Goal: Transaction & Acquisition: Purchase product/service

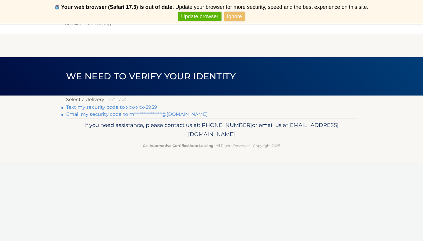
click at [99, 109] on link "Text my security code to xxx-xxx-2939" at bounding box center [111, 107] width 91 height 6
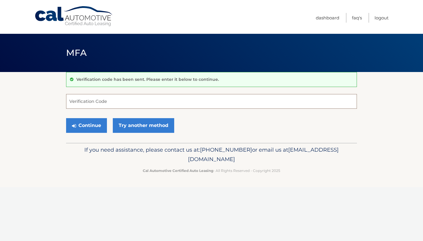
click at [127, 99] on input "Verification Code" at bounding box center [211, 101] width 291 height 15
type input "787183"
click at [90, 125] on button "Continue" at bounding box center [86, 125] width 41 height 15
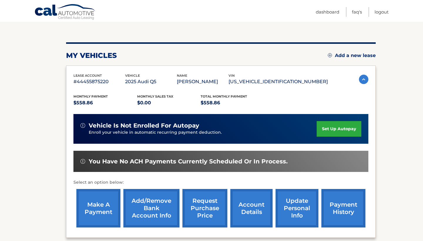
scroll to position [82, 0]
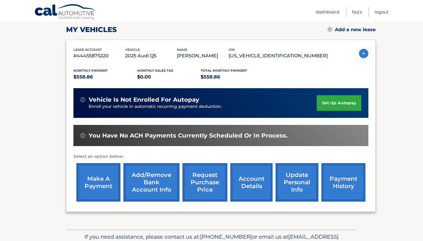
click at [344, 185] on link "payment history" at bounding box center [343, 182] width 44 height 38
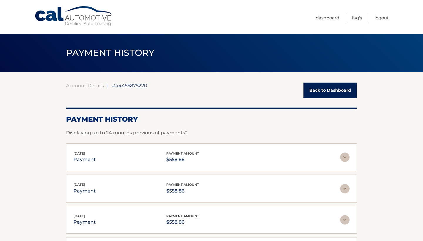
click at [328, 88] on link "Back to Dashboard" at bounding box center [330, 91] width 53 height 16
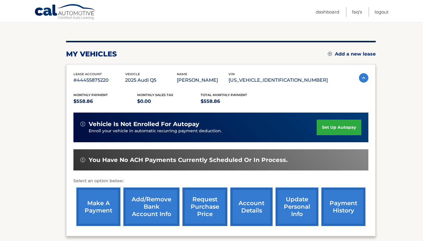
scroll to position [59, 0]
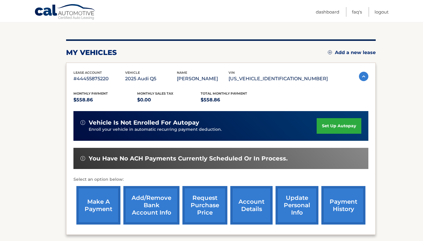
click at [105, 204] on link "make a payment" at bounding box center [98, 205] width 44 height 38
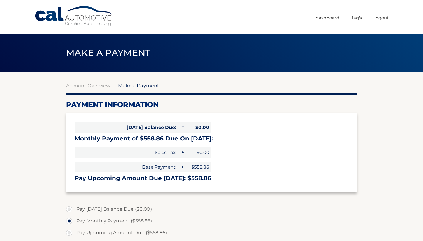
select select "N2MzM2FiMGMtMDlhNi00ZTY4LWIzZWUtMzY3MWU3MjBmZTBh"
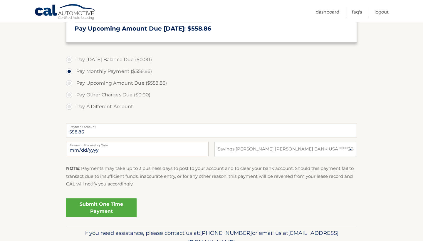
scroll to position [152, 0]
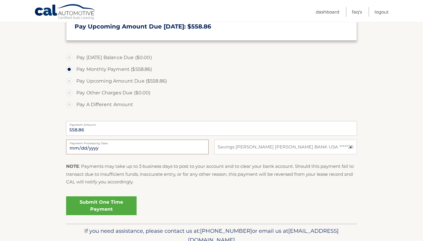
click at [148, 146] on input "2025-10-12" at bounding box center [137, 147] width 143 height 15
type input "2025-11-10"
click at [35, 184] on section "Account Overview | Make a Payment Payment Information Today's Balance Due: = $0…" at bounding box center [211, 71] width 423 height 303
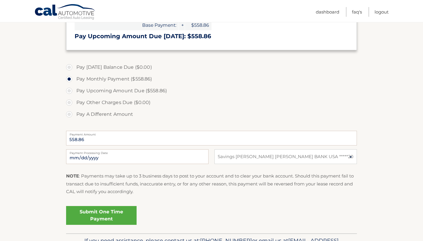
scroll to position [142, 0]
click at [100, 216] on link "Submit One Time Payment" at bounding box center [101, 215] width 71 height 19
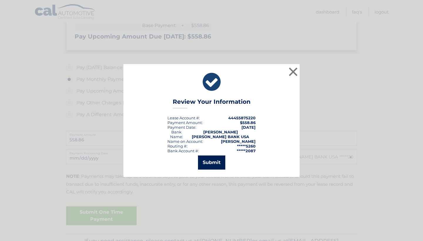
click at [210, 159] on button "Submit" at bounding box center [211, 162] width 27 height 14
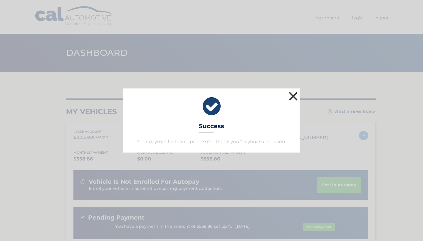
click at [294, 95] on button "×" at bounding box center [293, 96] width 12 height 12
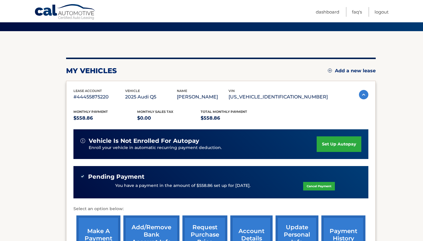
scroll to position [33, 0]
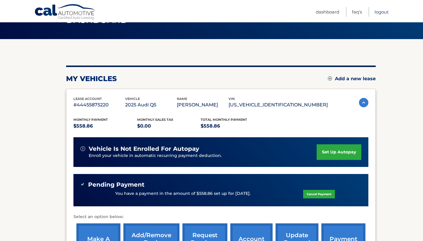
click at [381, 12] on link "Logout" at bounding box center [382, 12] width 14 height 10
